Goal: Information Seeking & Learning: Learn about a topic

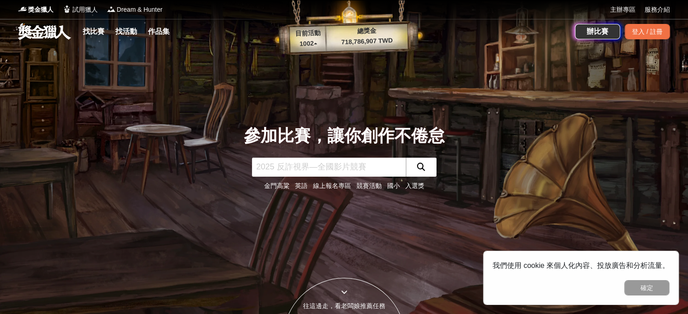
click at [302, 166] on input "text" at bounding box center [329, 167] width 154 height 19
type input "財"
click button "submit" at bounding box center [421, 167] width 31 height 19
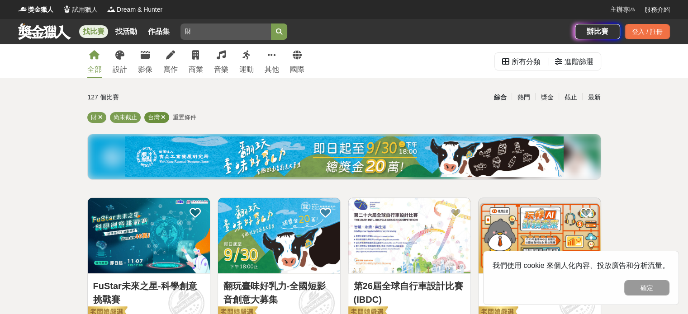
click at [163, 118] on icon at bounding box center [163, 117] width 5 height 6
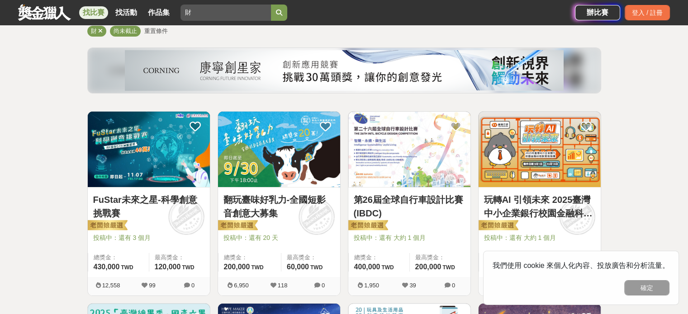
scroll to position [87, 0]
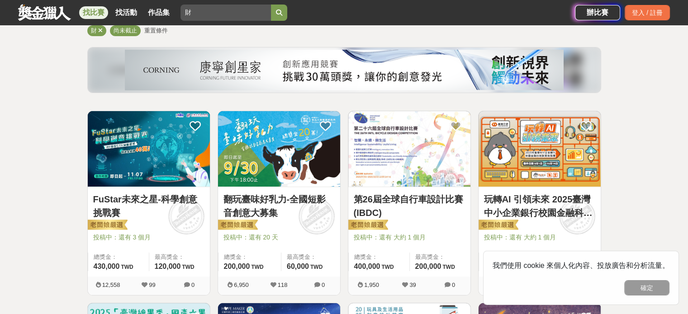
click at [530, 208] on link "玩轉AI 引領未來 2025臺灣中小企業銀行校園金融科技創意挑戰賽" at bounding box center [539, 206] width 111 height 27
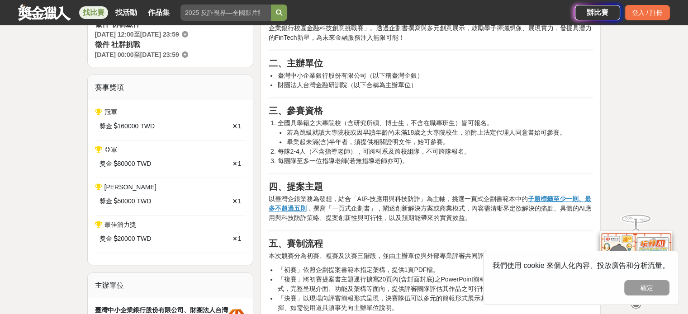
scroll to position [313, 0]
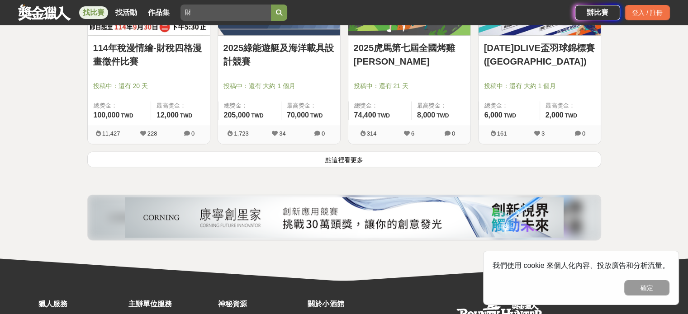
scroll to position [1199, 0]
click at [332, 158] on button "點這裡看更多" at bounding box center [344, 159] width 514 height 16
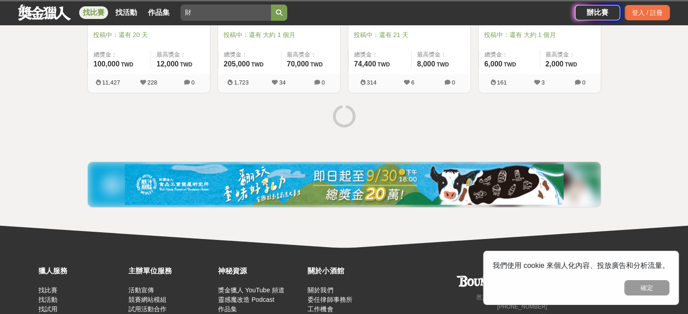
scroll to position [1254, 0]
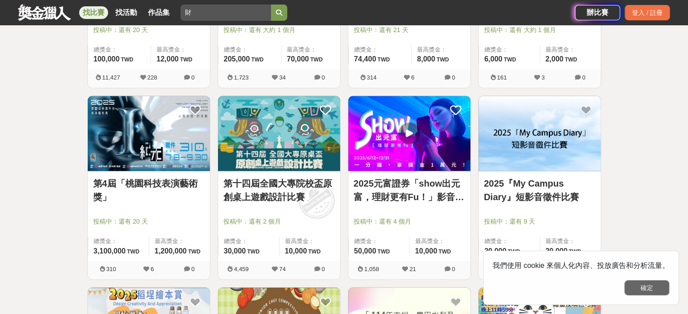
click at [646, 288] on button "確定" at bounding box center [646, 287] width 45 height 15
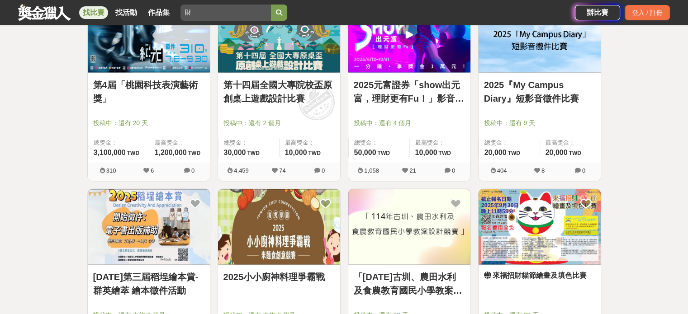
scroll to position [1340, 0]
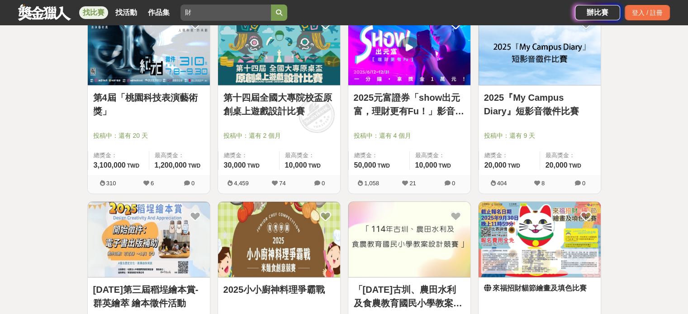
click at [291, 105] on link "第十四屆全國大專院校盃原創桌上遊戲設計比賽" at bounding box center [278, 104] width 111 height 27
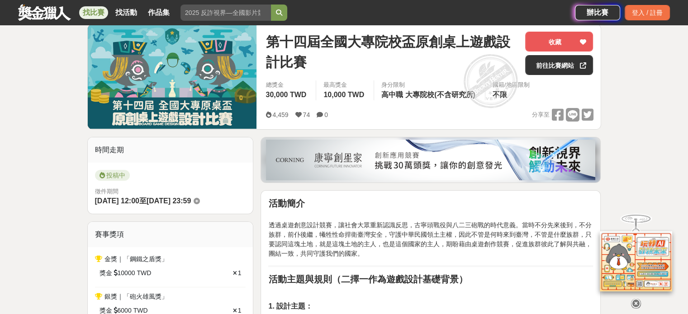
scroll to position [326, 0]
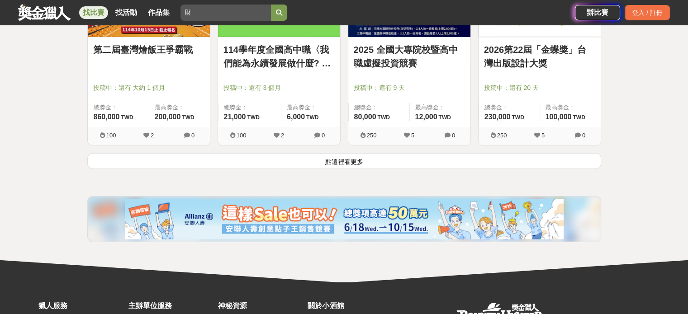
scroll to position [2345, 0]
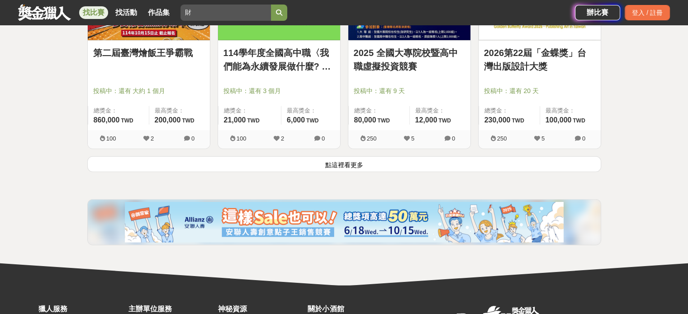
click at [321, 164] on button "點這裡看更多" at bounding box center [344, 164] width 514 height 16
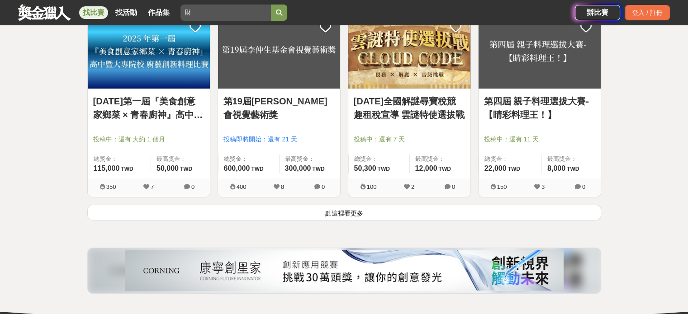
scroll to position [3467, 0]
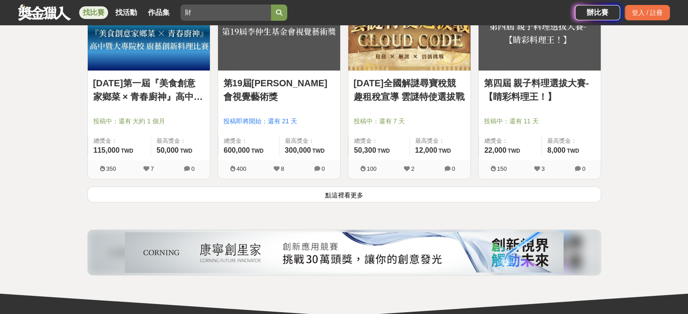
click at [345, 192] on button "點這裡看更多" at bounding box center [344, 195] width 514 height 16
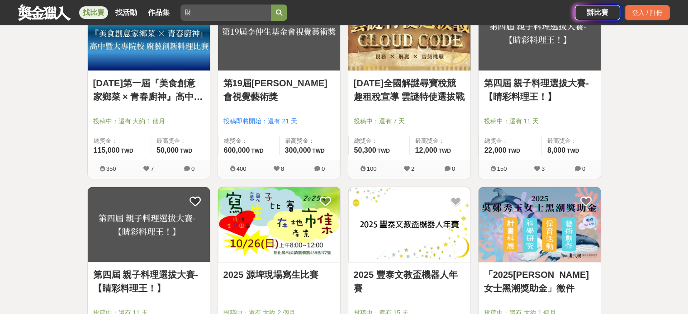
click at [345, 192] on div "2025 豐泰文教盃機器人年賽 投稿中：還有 15 天 總獎金： 110,000 110,000 TWD 最高獎金： 50,000 TWD 150 3 0" at bounding box center [409, 283] width 130 height 192
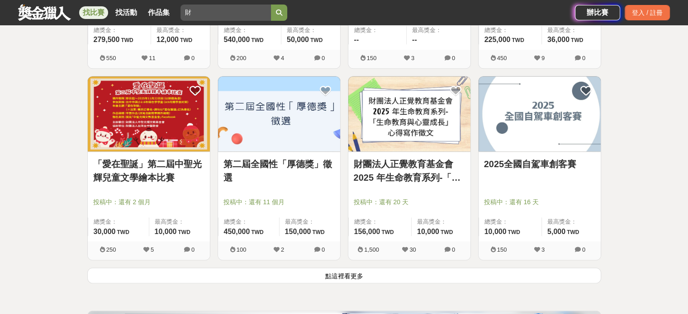
scroll to position [4597, 0]
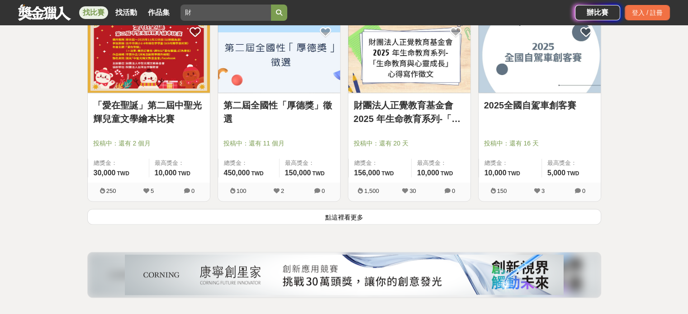
click at [353, 218] on button "點這裡看更多" at bounding box center [344, 217] width 514 height 16
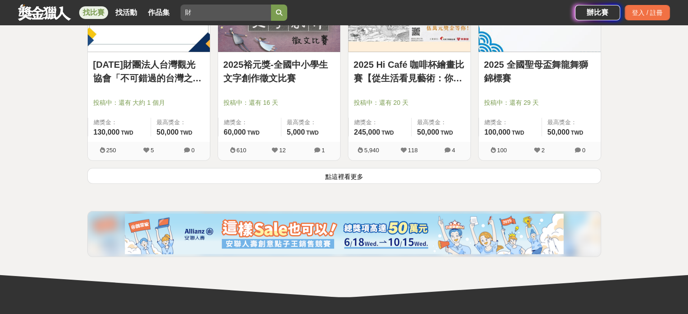
scroll to position [5789, 0]
click at [355, 171] on button "點這裡看更多" at bounding box center [344, 176] width 514 height 16
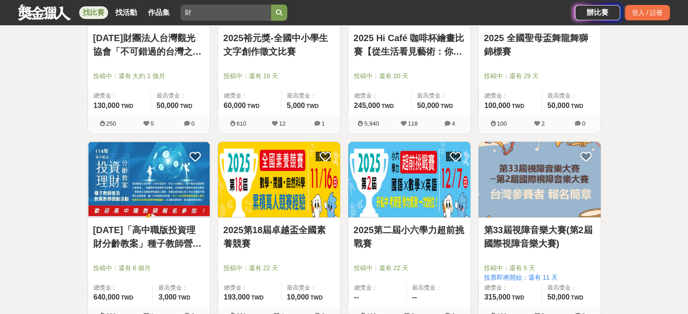
scroll to position [5827, 0]
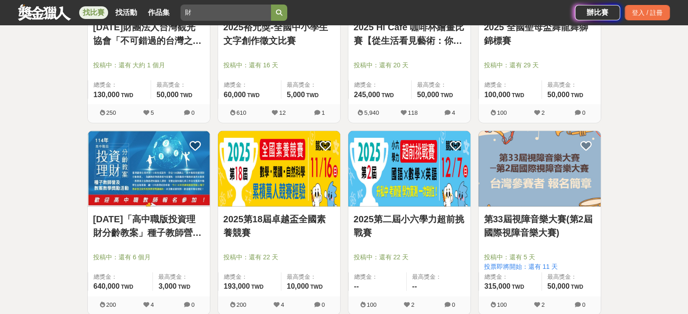
click at [188, 213] on link "[DATE]「高中職版投資理財分齡教案」種子教師營及教案教學獎勵活動辦法" at bounding box center [148, 226] width 111 height 27
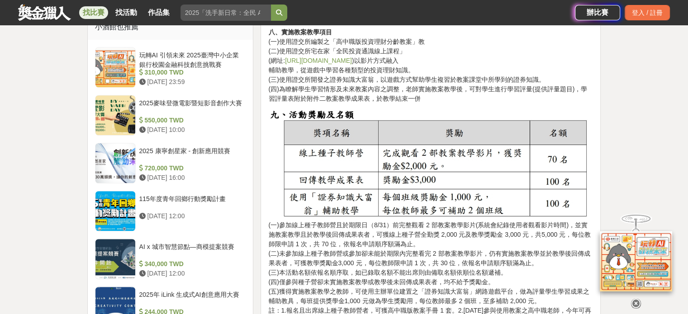
scroll to position [668, 0]
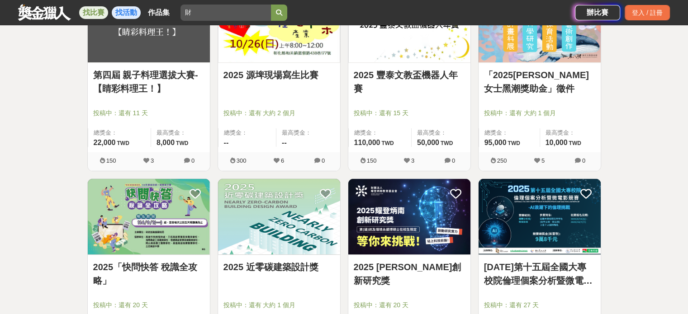
scroll to position [5827, 0]
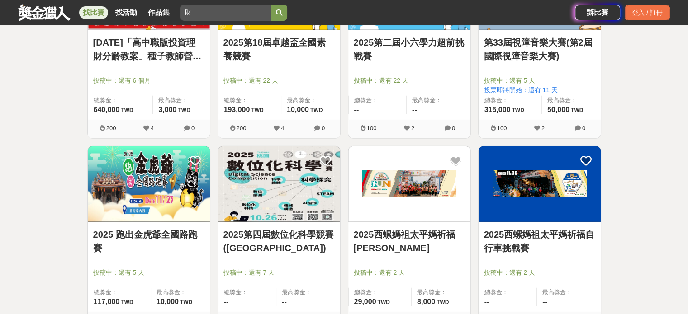
click at [296, 62] on div at bounding box center [281, 67] width 117 height 11
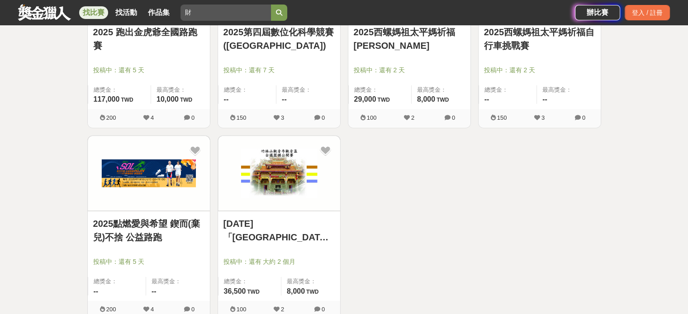
scroll to position [6207, 0]
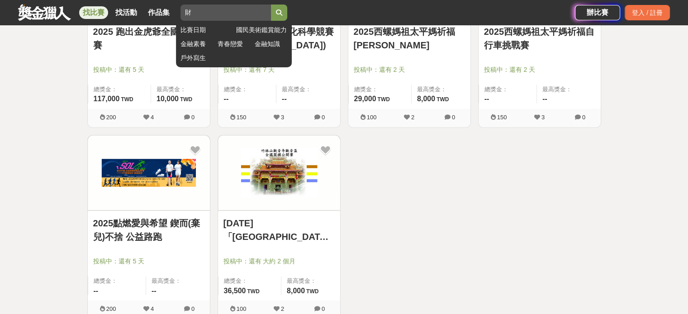
click at [214, 8] on input "財" at bounding box center [225, 13] width 90 height 16
